Goal: Navigation & Orientation: Find specific page/section

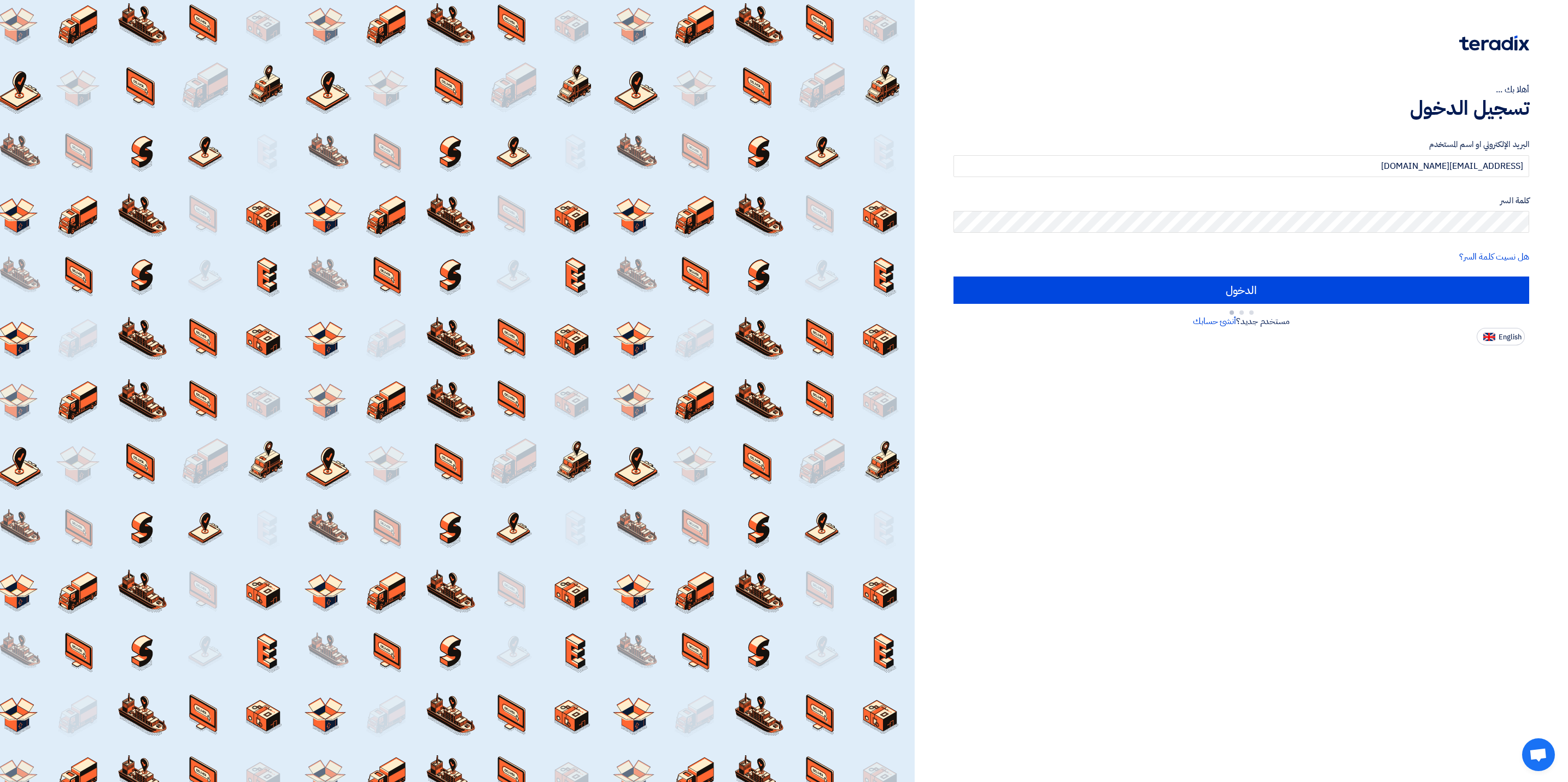
type input "Sign in"
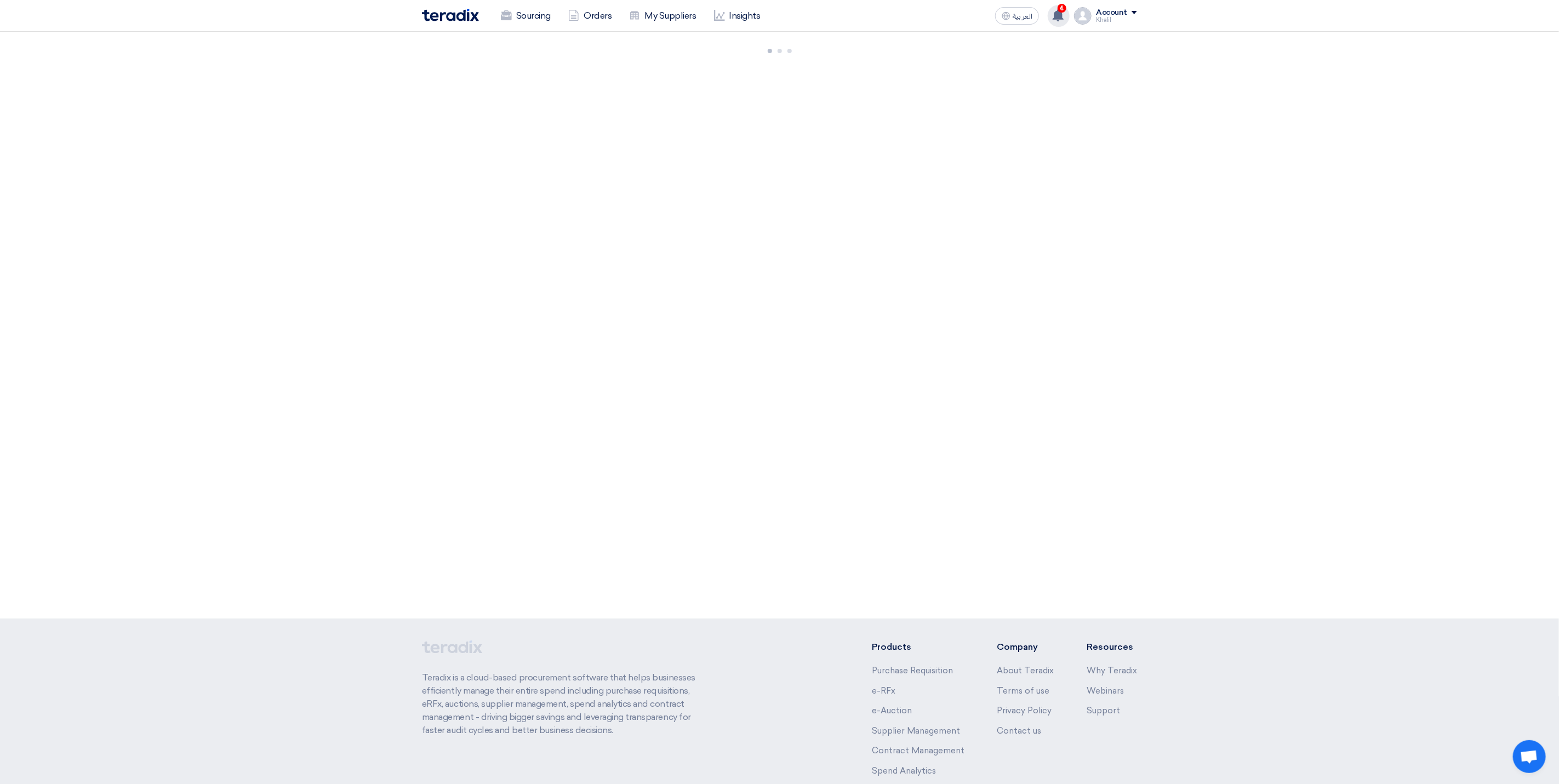
click at [1056, 13] on icon at bounding box center [1059, 15] width 12 height 12
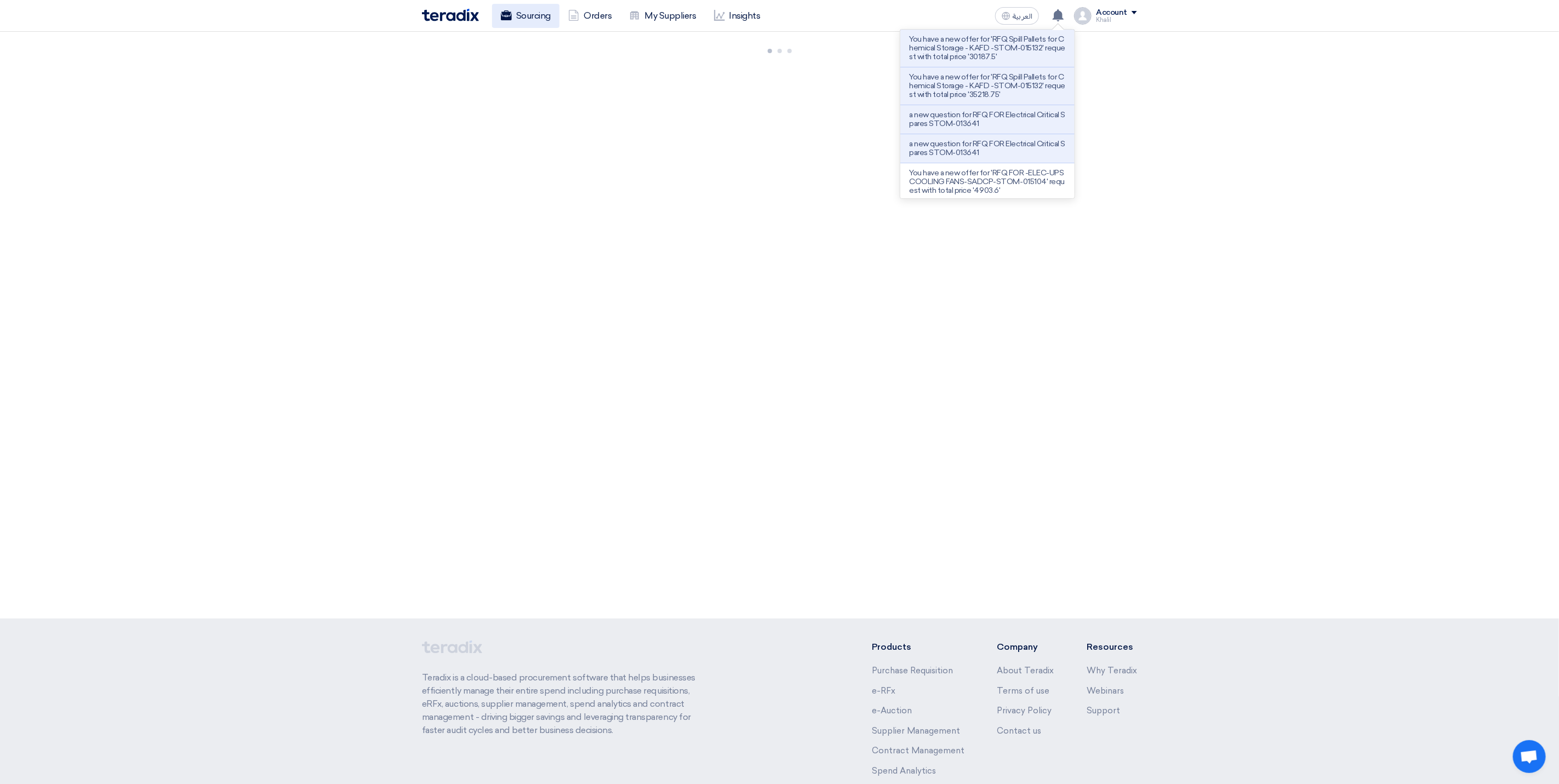
click at [521, 13] on link "Sourcing" at bounding box center [526, 16] width 67 height 24
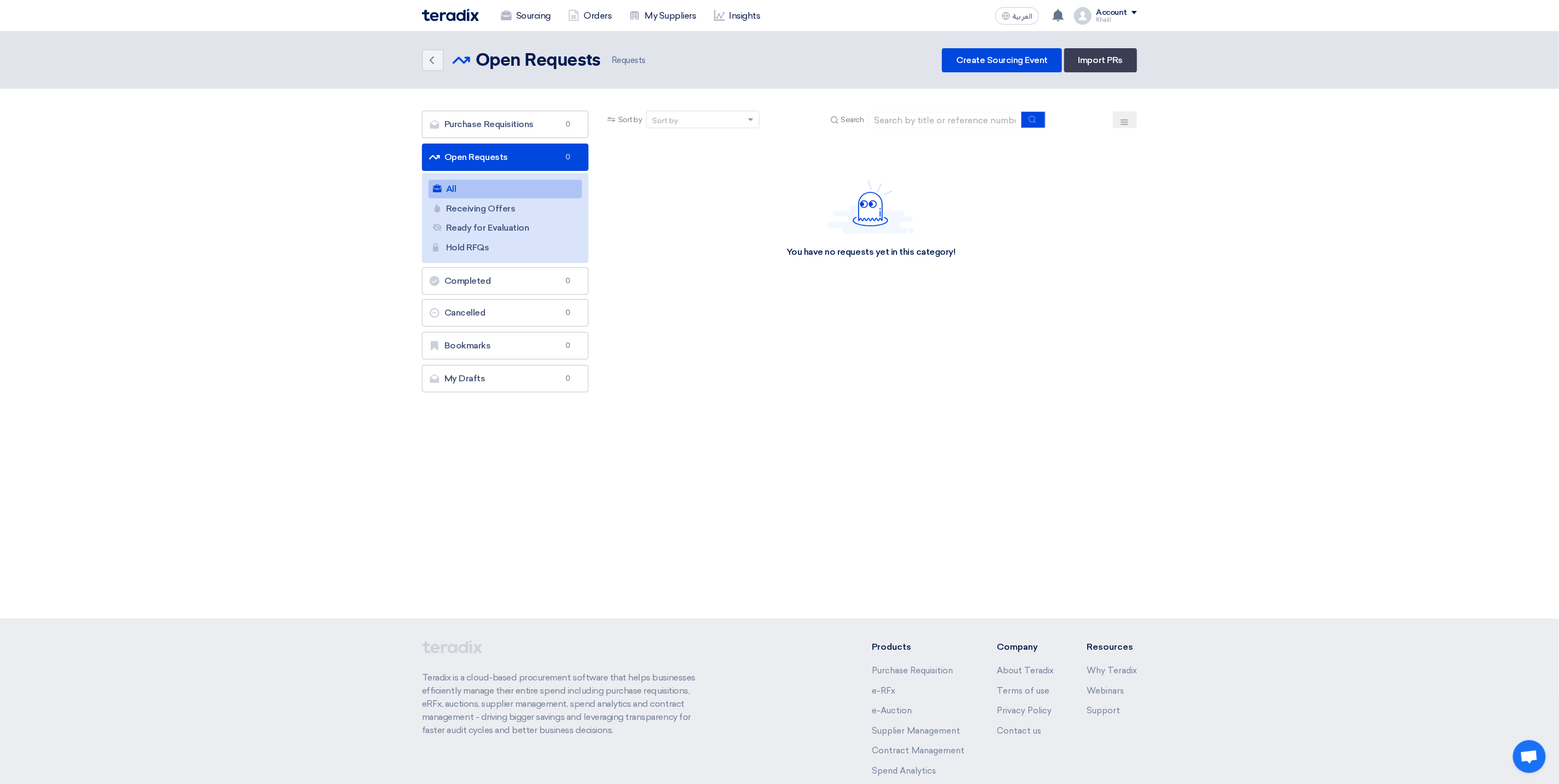
click at [510, 197] on link "All All" at bounding box center [505, 189] width 153 height 19
click at [497, 210] on link "Receiving Offers Receiving Offers" at bounding box center [505, 209] width 153 height 19
click at [491, 187] on link "All All" at bounding box center [505, 189] width 153 height 19
click at [533, 13] on link "Sourcing" at bounding box center [526, 16] width 67 height 24
click at [524, 209] on link "Receiving Offers Receiving Offers" at bounding box center [505, 209] width 153 height 19
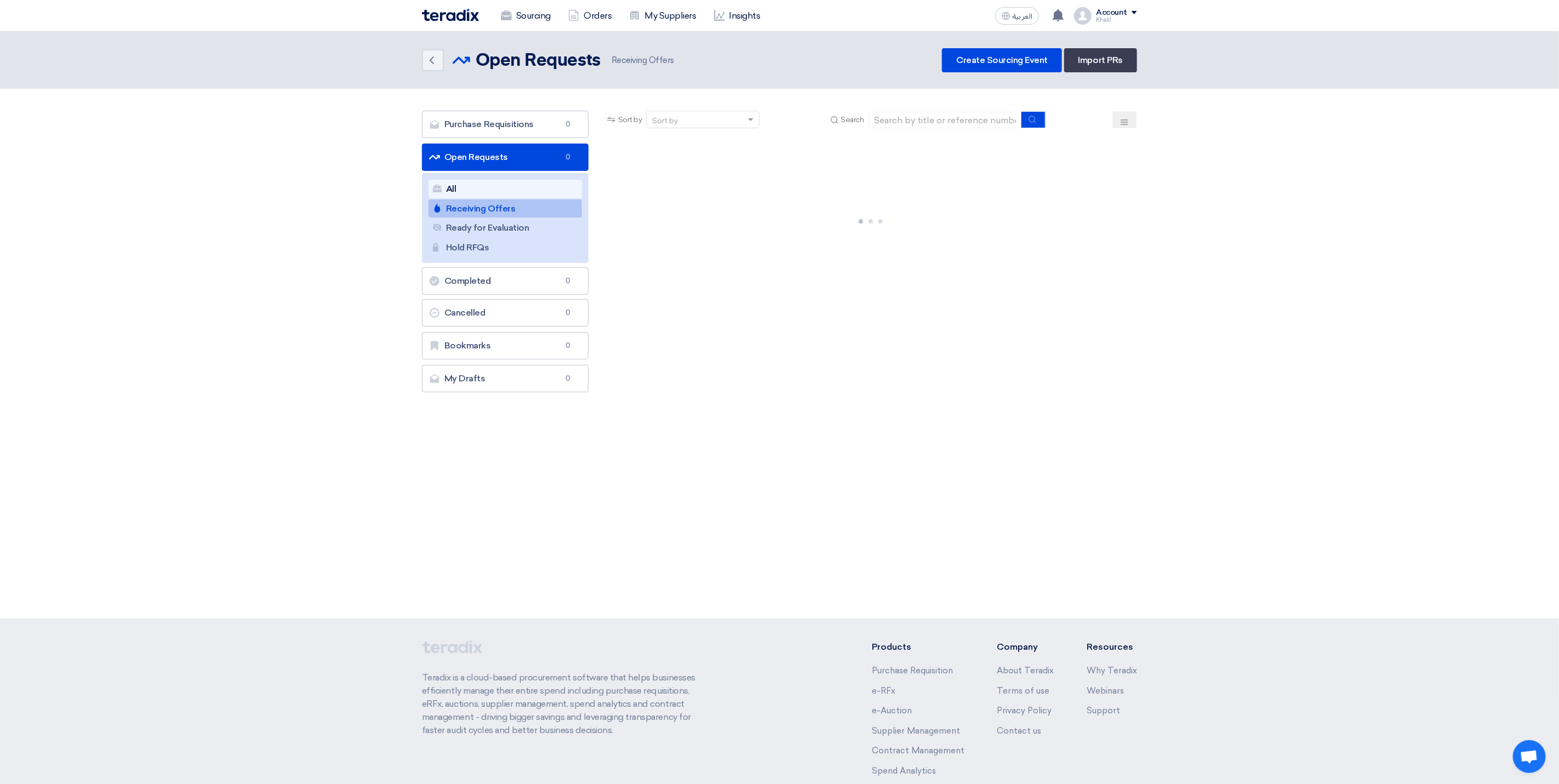
click at [523, 190] on link "All All" at bounding box center [505, 189] width 153 height 19
click at [546, 19] on link "Sourcing" at bounding box center [526, 16] width 67 height 24
click at [592, 15] on link "Orders" at bounding box center [590, 16] width 61 height 24
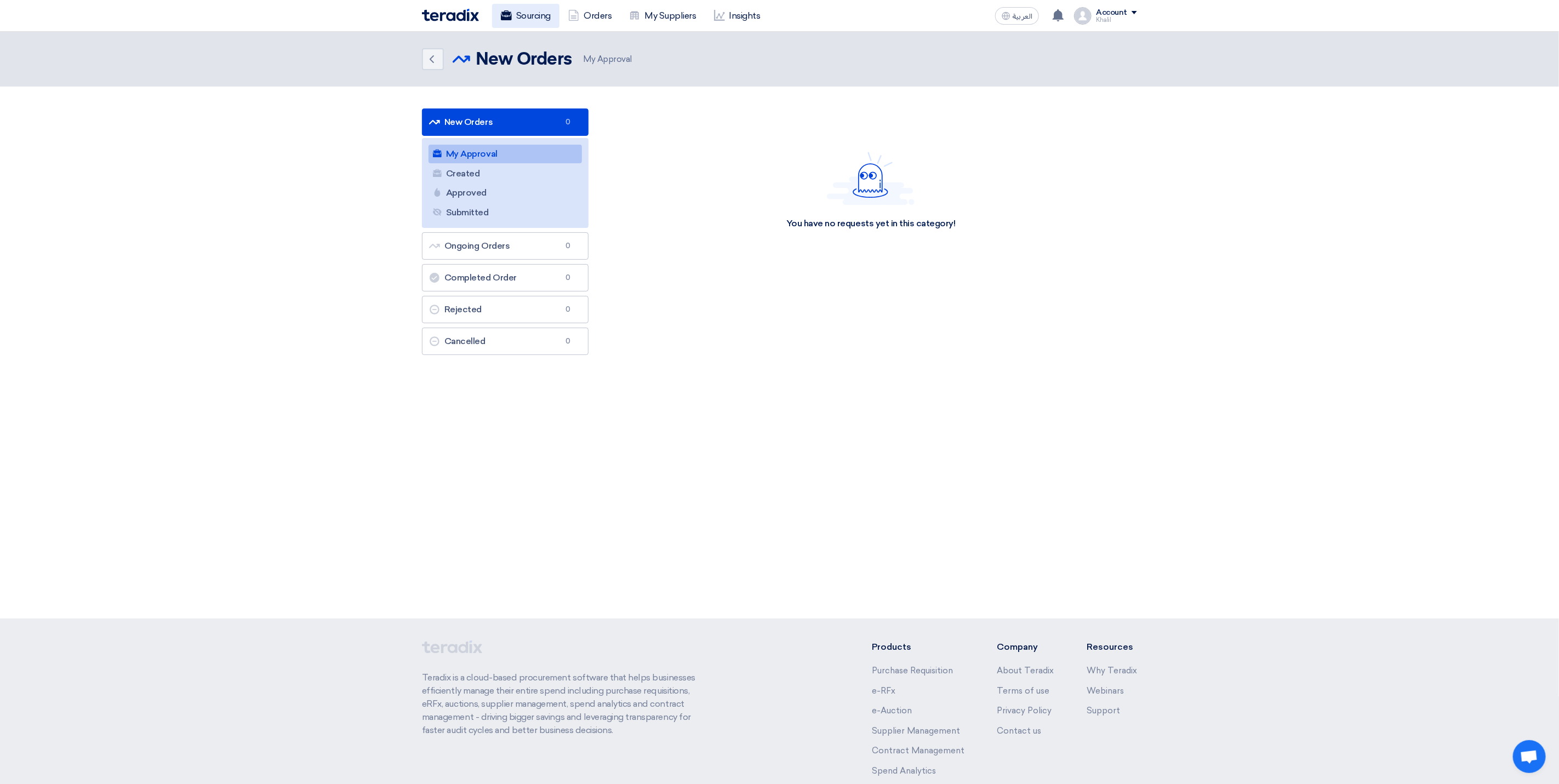
click at [539, 15] on link "Sourcing" at bounding box center [526, 16] width 67 height 24
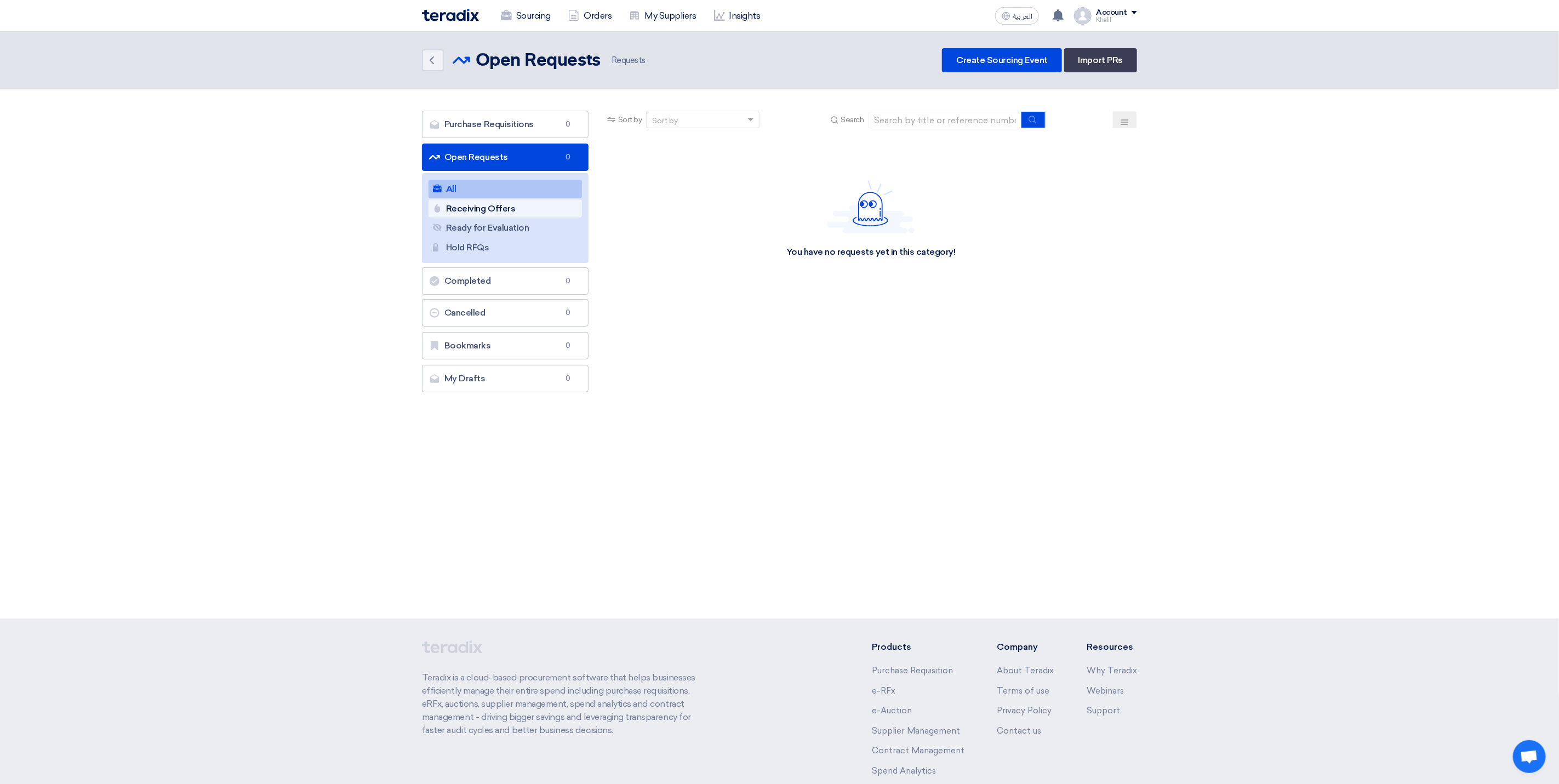
click at [538, 218] on link "Receiving Offers Receiving Offers" at bounding box center [505, 209] width 153 height 19
click at [542, 188] on link "All All" at bounding box center [505, 189] width 153 height 19
click at [551, 167] on link "Open Requests Open Requests 0" at bounding box center [505, 157] width 167 height 27
click at [1107, 10] on div "Account" at bounding box center [1111, 12] width 31 height 9
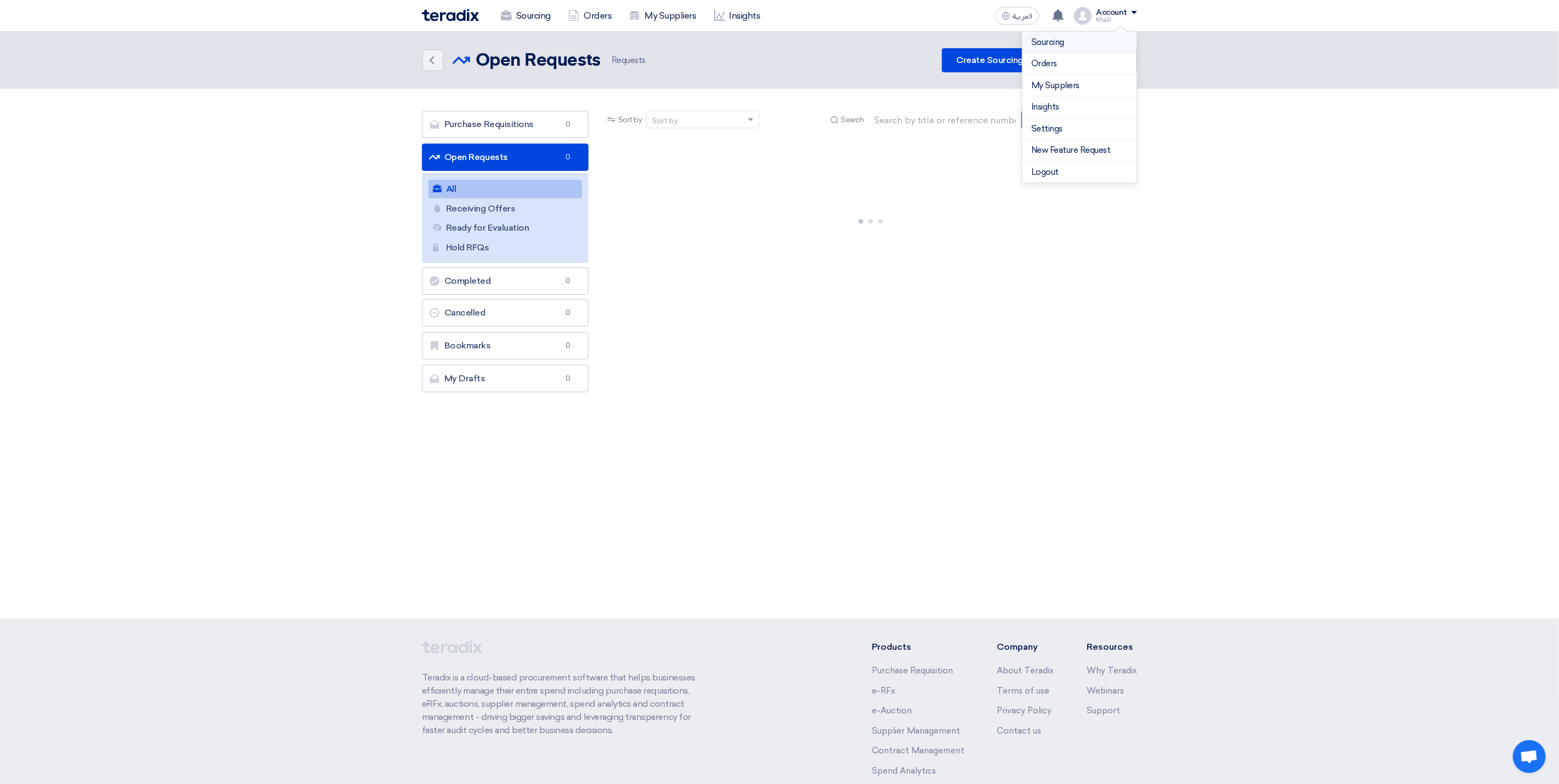
click at [1097, 46] on link "Sourcing" at bounding box center [1079, 42] width 96 height 13
